Goal: Transaction & Acquisition: Subscribe to service/newsletter

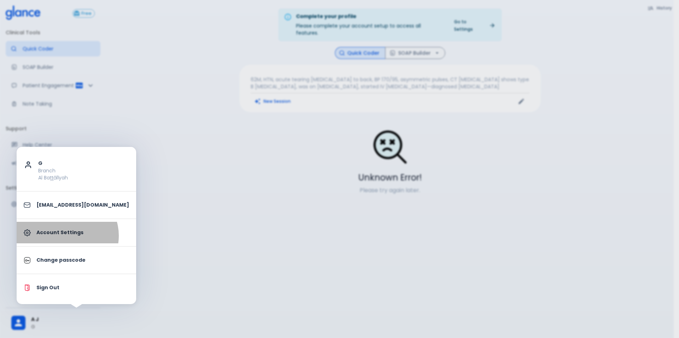
click at [66, 236] on p "Account Settings" at bounding box center [82, 232] width 93 height 7
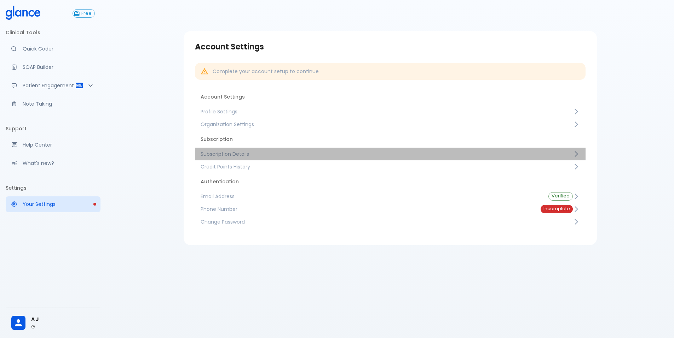
click at [237, 157] on span "Subscription Details" at bounding box center [387, 154] width 372 height 7
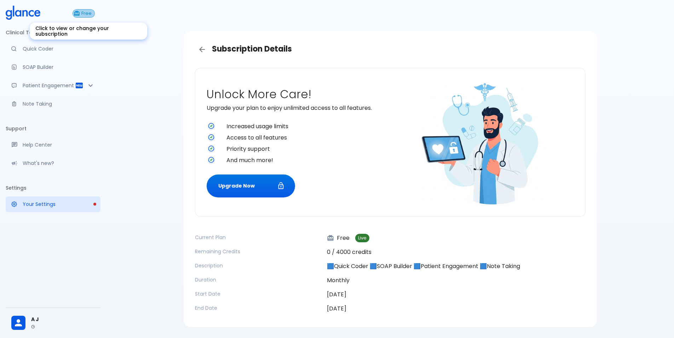
click at [92, 11] on span "Free" at bounding box center [87, 13] width 16 height 5
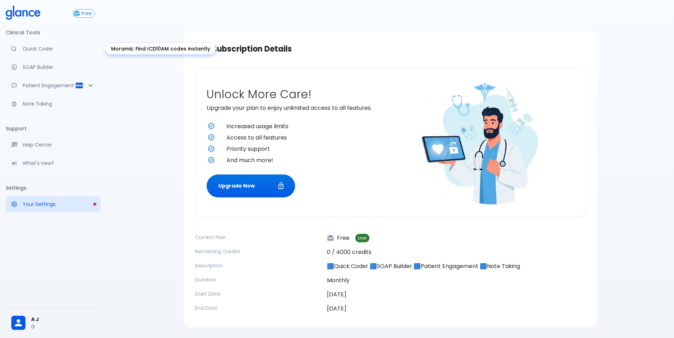
click at [23, 43] on link "Quick Coder" at bounding box center [53, 49] width 95 height 16
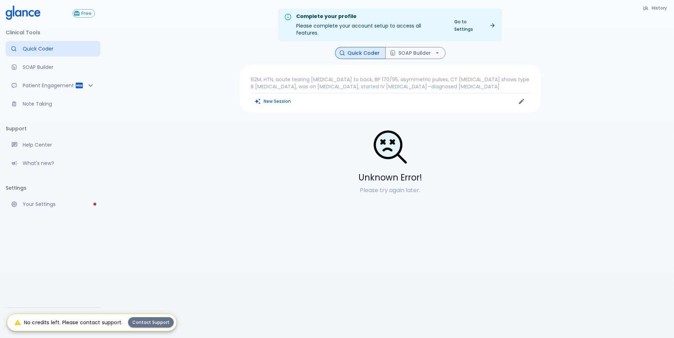
click at [23, 19] on icon at bounding box center [23, 13] width 35 height 14
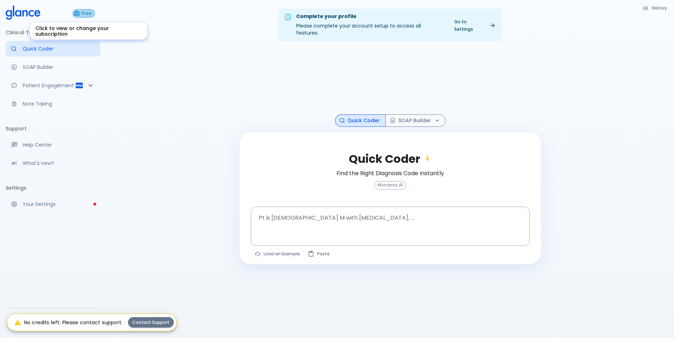
click at [87, 16] on span "Free" at bounding box center [87, 13] width 16 height 5
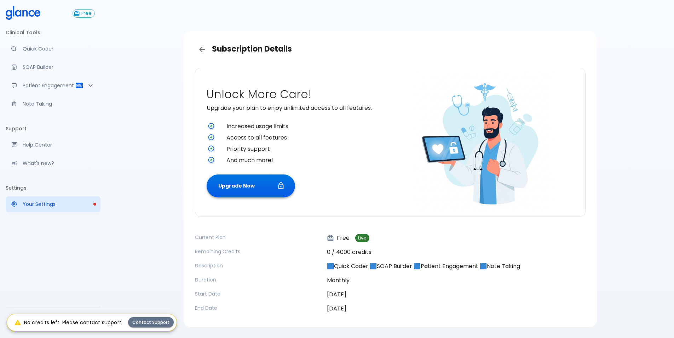
click at [243, 185] on button "Upgrade Now" at bounding box center [251, 186] width 88 height 23
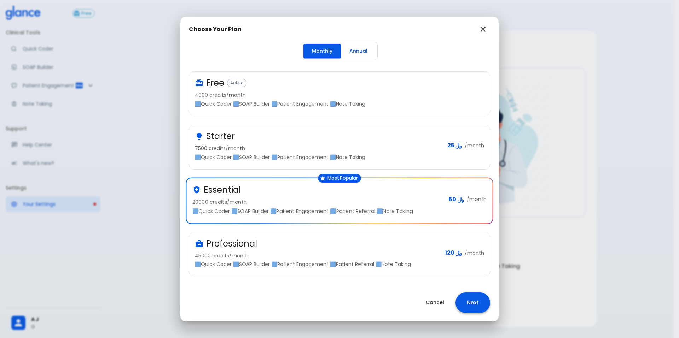
click at [477, 302] on button "Next" at bounding box center [472, 303] width 35 height 21
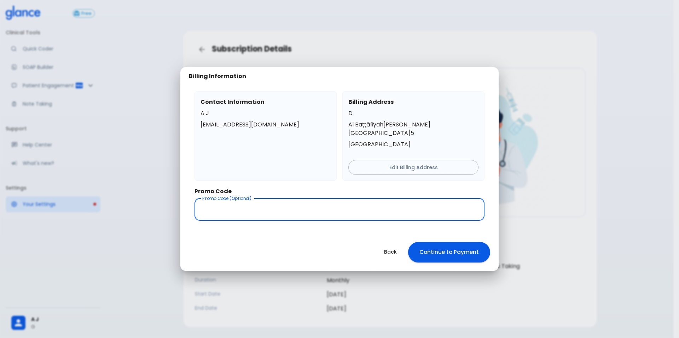
click at [300, 206] on input "text" at bounding box center [339, 210] width 290 height 22
type input "glance15"
click at [445, 244] on button "Continue to Payment" at bounding box center [449, 252] width 82 height 21
